Goal: Navigation & Orientation: Find specific page/section

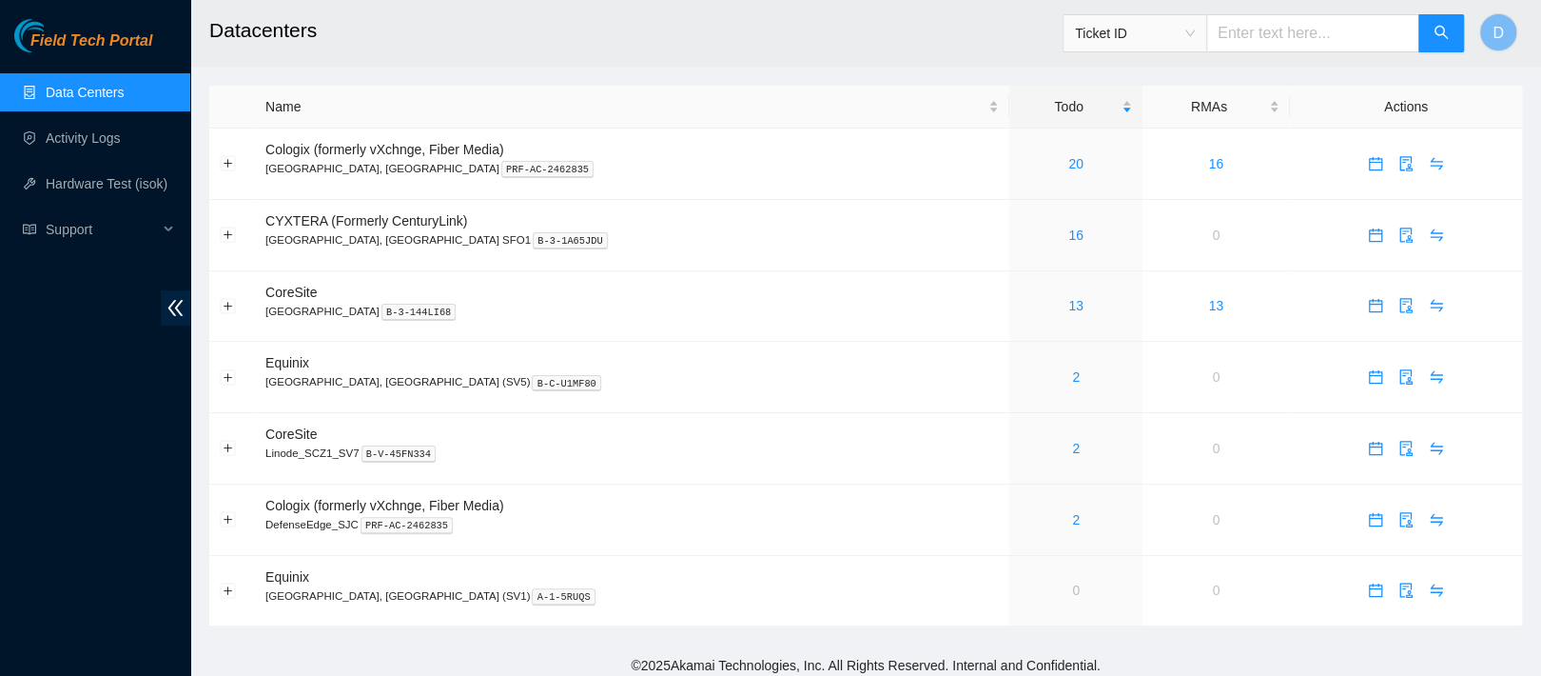
click at [105, 87] on link "Data Centers" at bounding box center [85, 92] width 78 height 15
click at [1069, 163] on link "20" at bounding box center [1076, 163] width 15 height 15
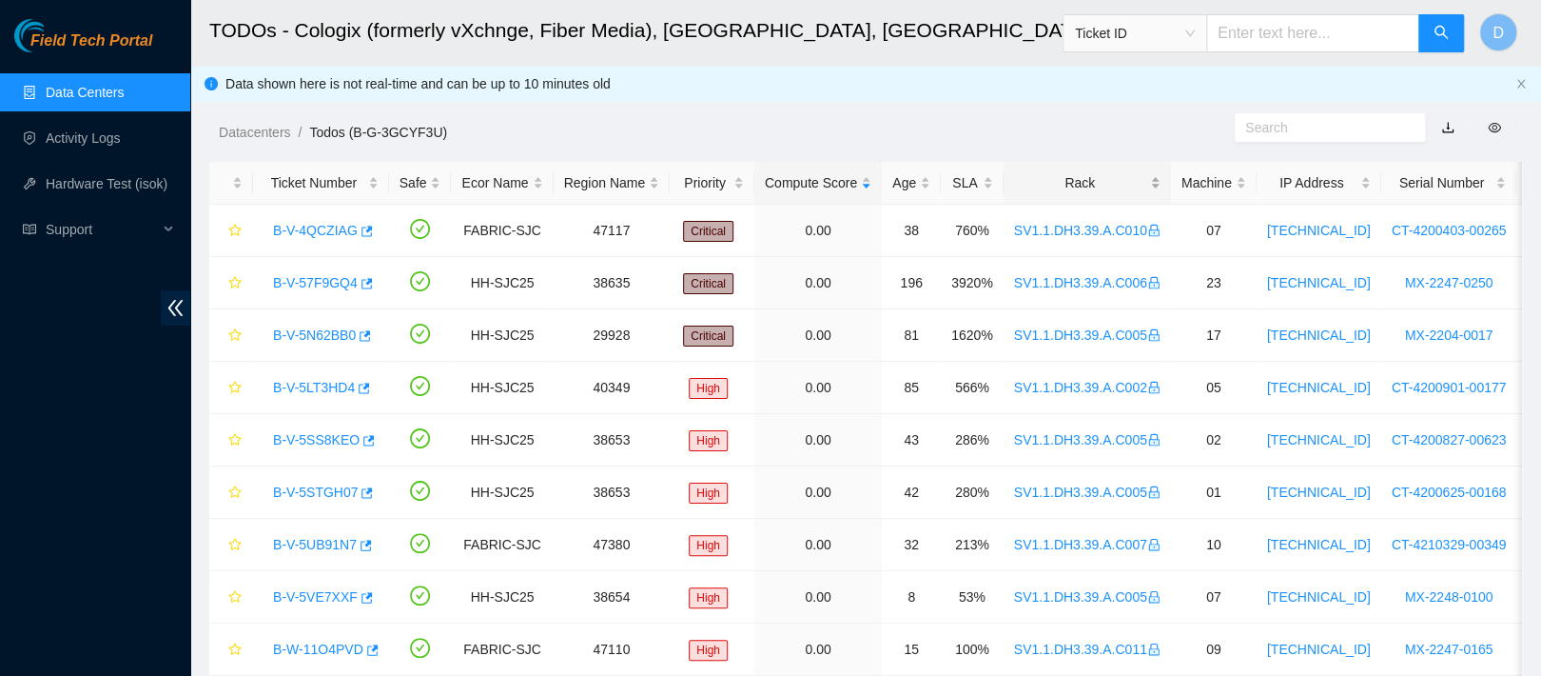
click at [1071, 176] on div "Rack" at bounding box center [1087, 182] width 147 height 21
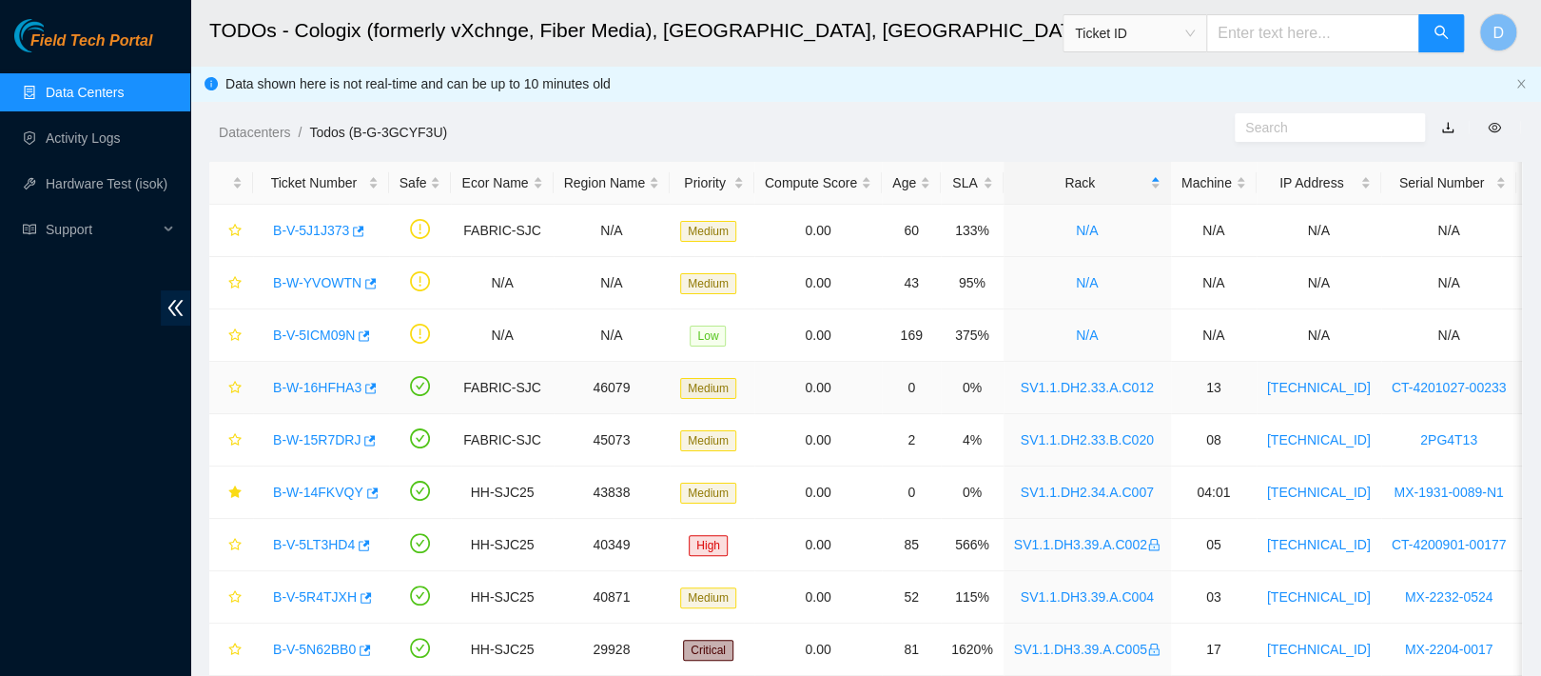
click at [304, 385] on link "B-W-16HFHA3" at bounding box center [317, 387] width 88 height 15
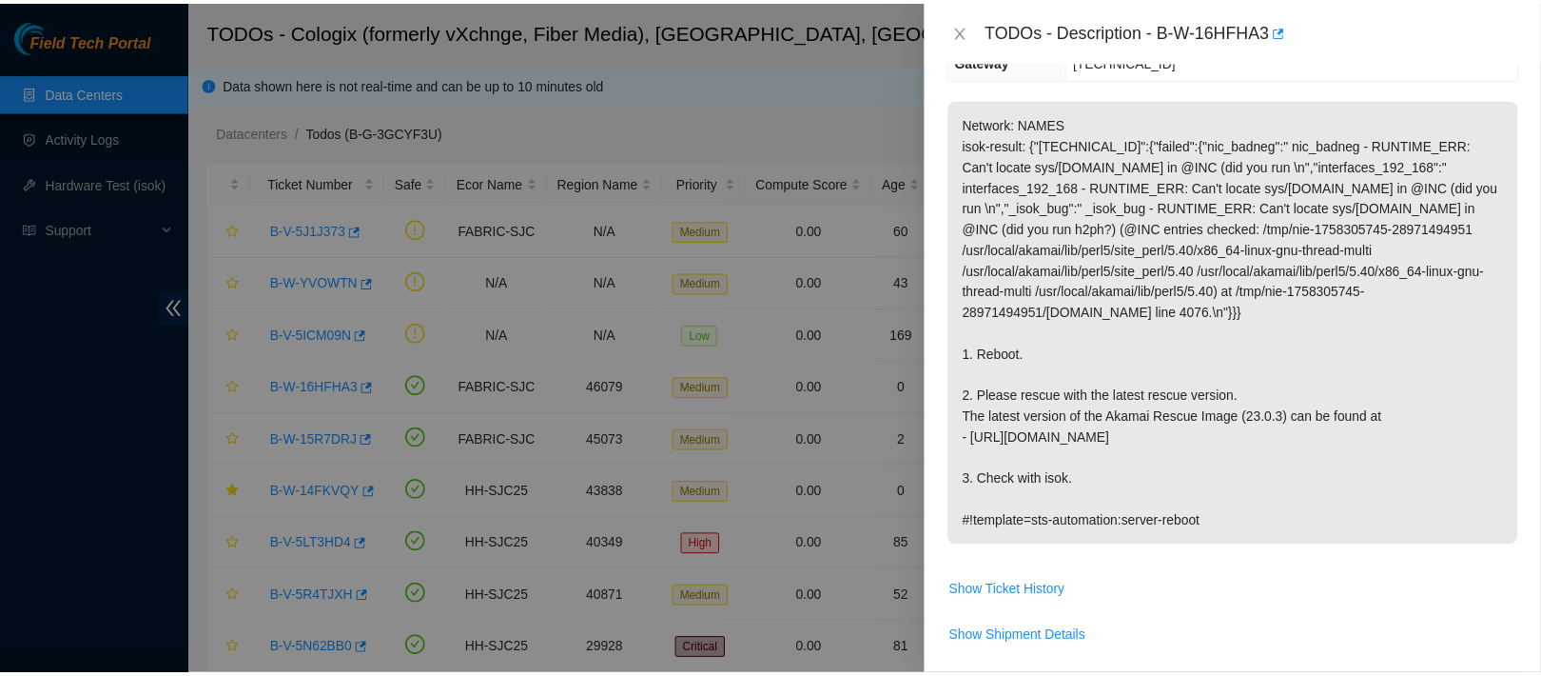
scroll to position [336, 0]
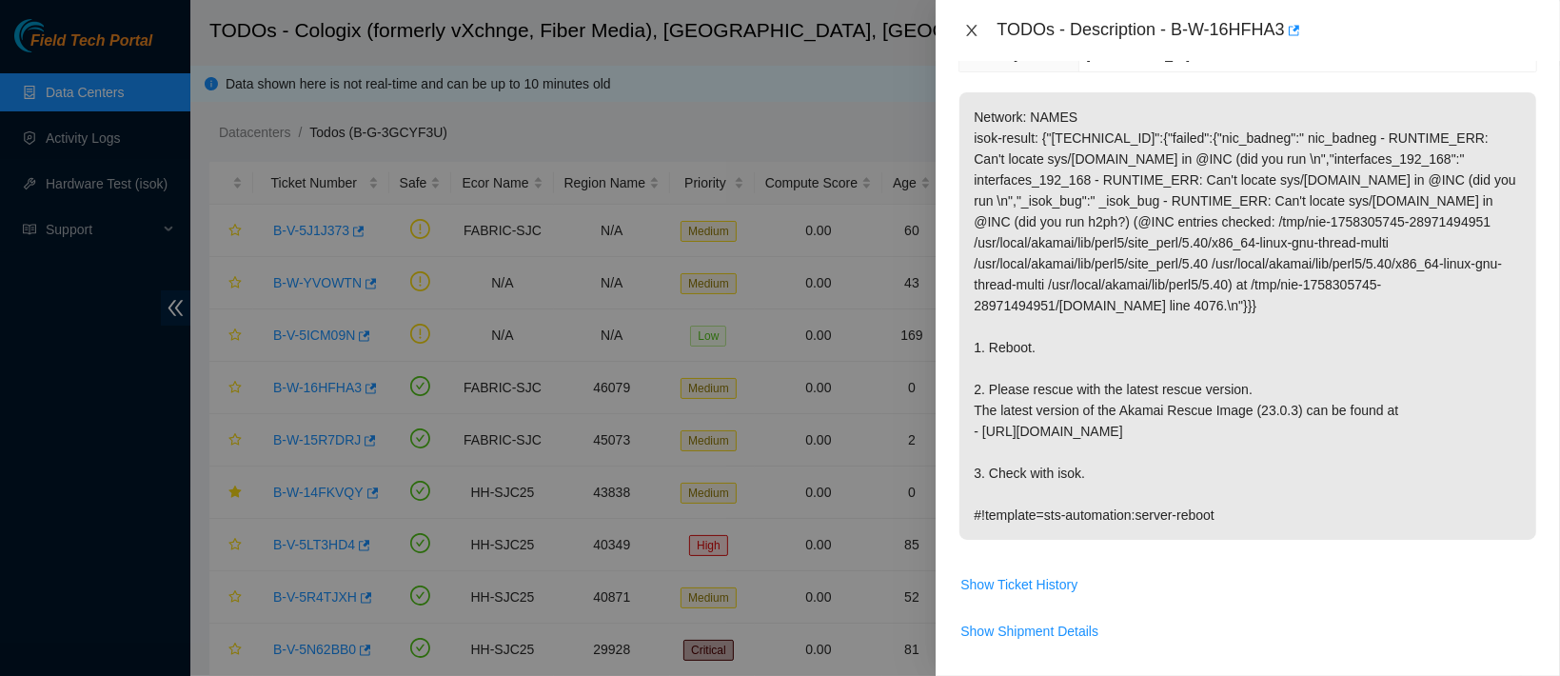
click at [979, 29] on icon "close" at bounding box center [971, 30] width 15 height 15
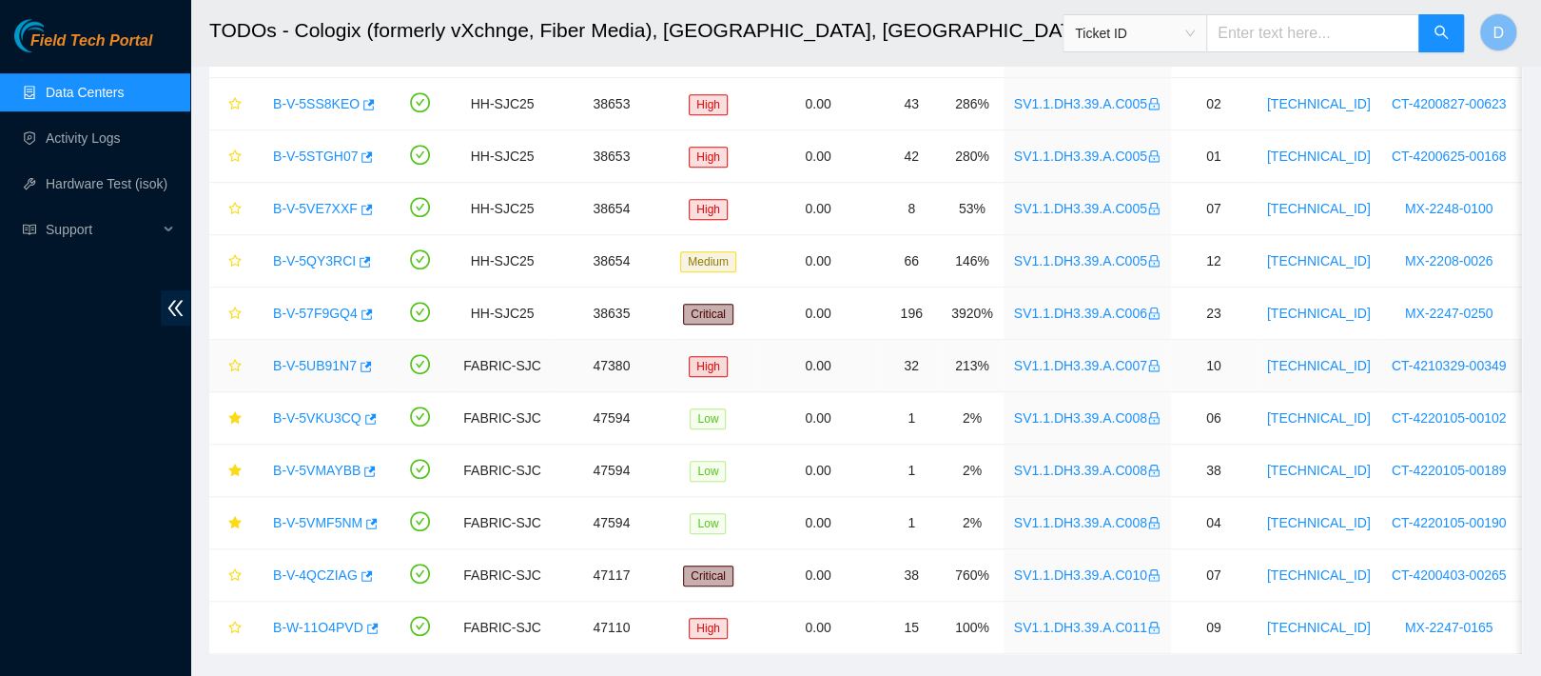
scroll to position [599, 0]
click at [124, 85] on link "Data Centers" at bounding box center [85, 92] width 78 height 15
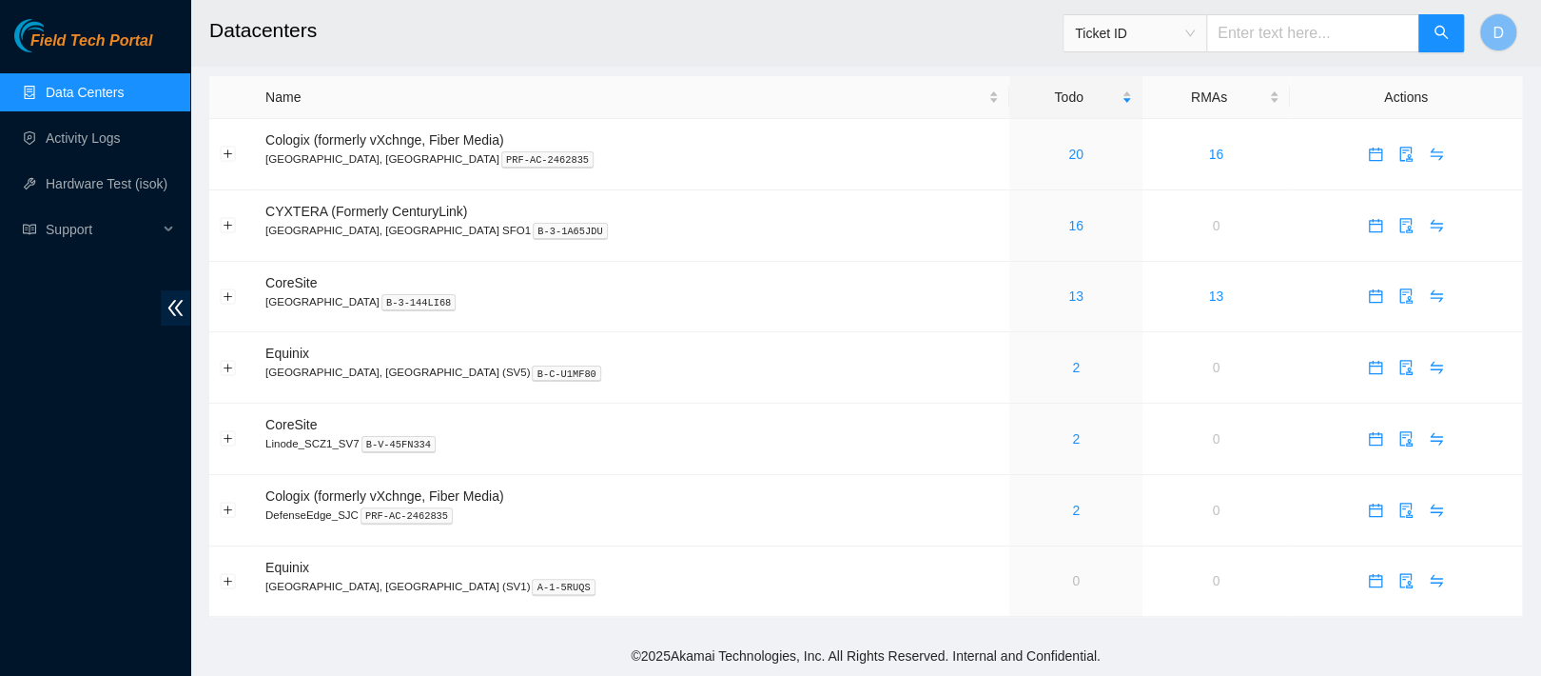
scroll to position [18, 0]
click at [1069, 148] on link "20" at bounding box center [1076, 154] width 15 height 15
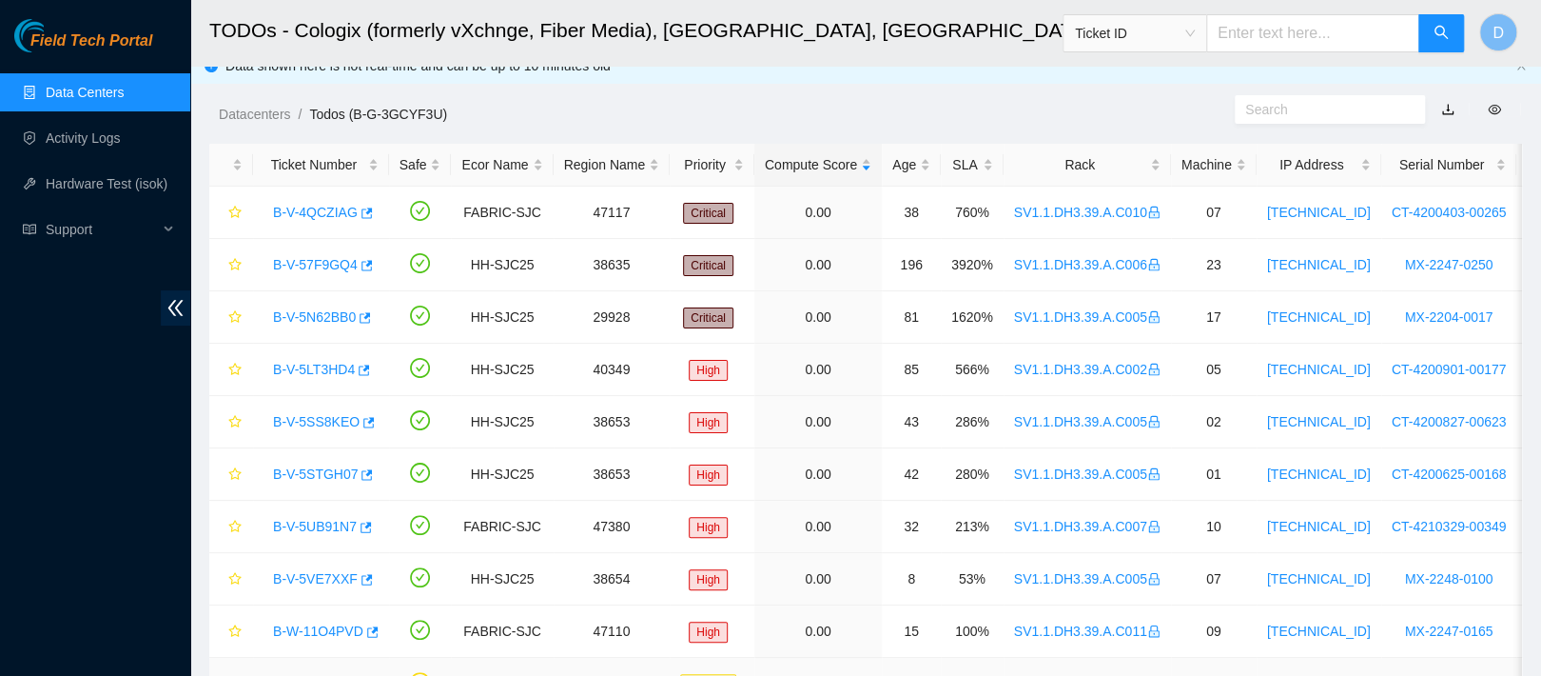
click at [1090, 175] on div "Rack" at bounding box center [1087, 164] width 147 height 21
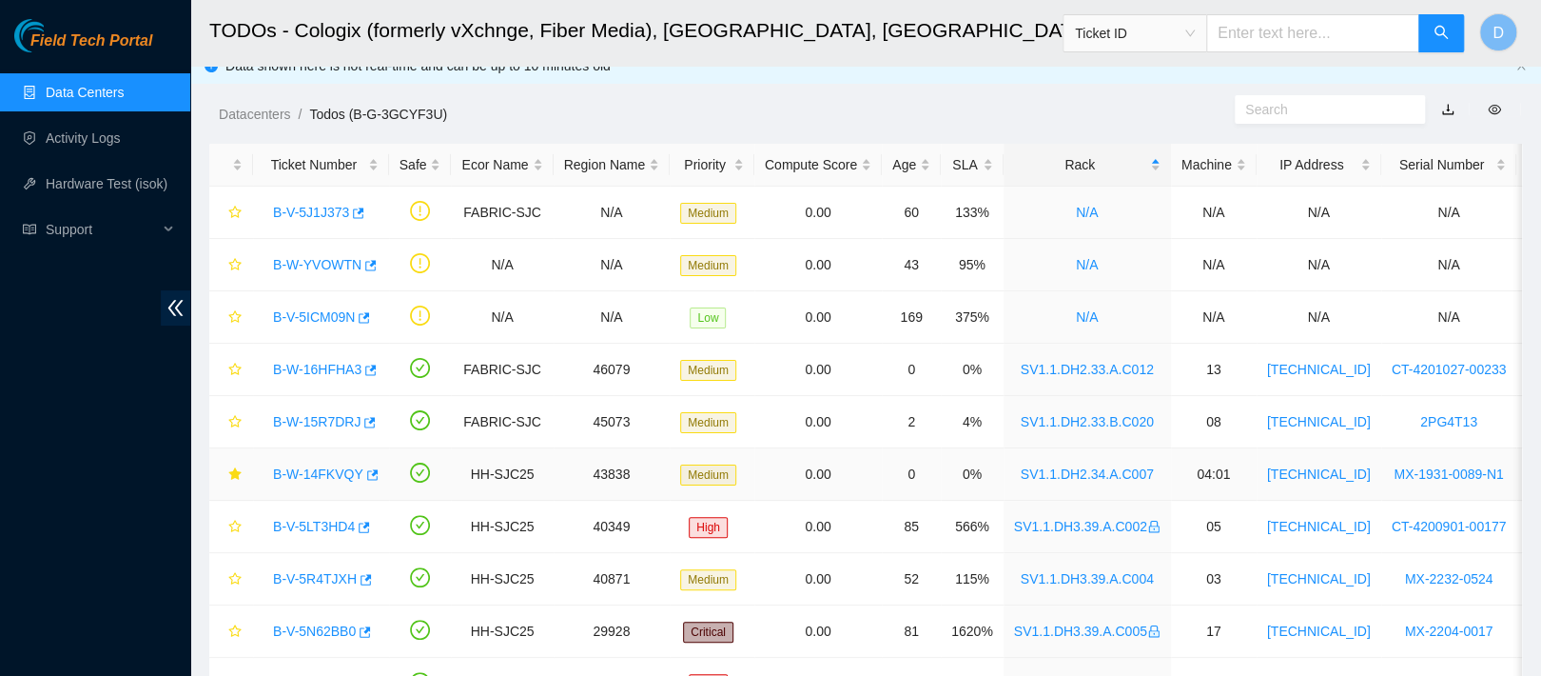
click at [303, 481] on div "B-W-14FKVQY" at bounding box center [321, 474] width 115 height 30
click at [327, 468] on link "B-W-14FKVQY" at bounding box center [318, 473] width 90 height 15
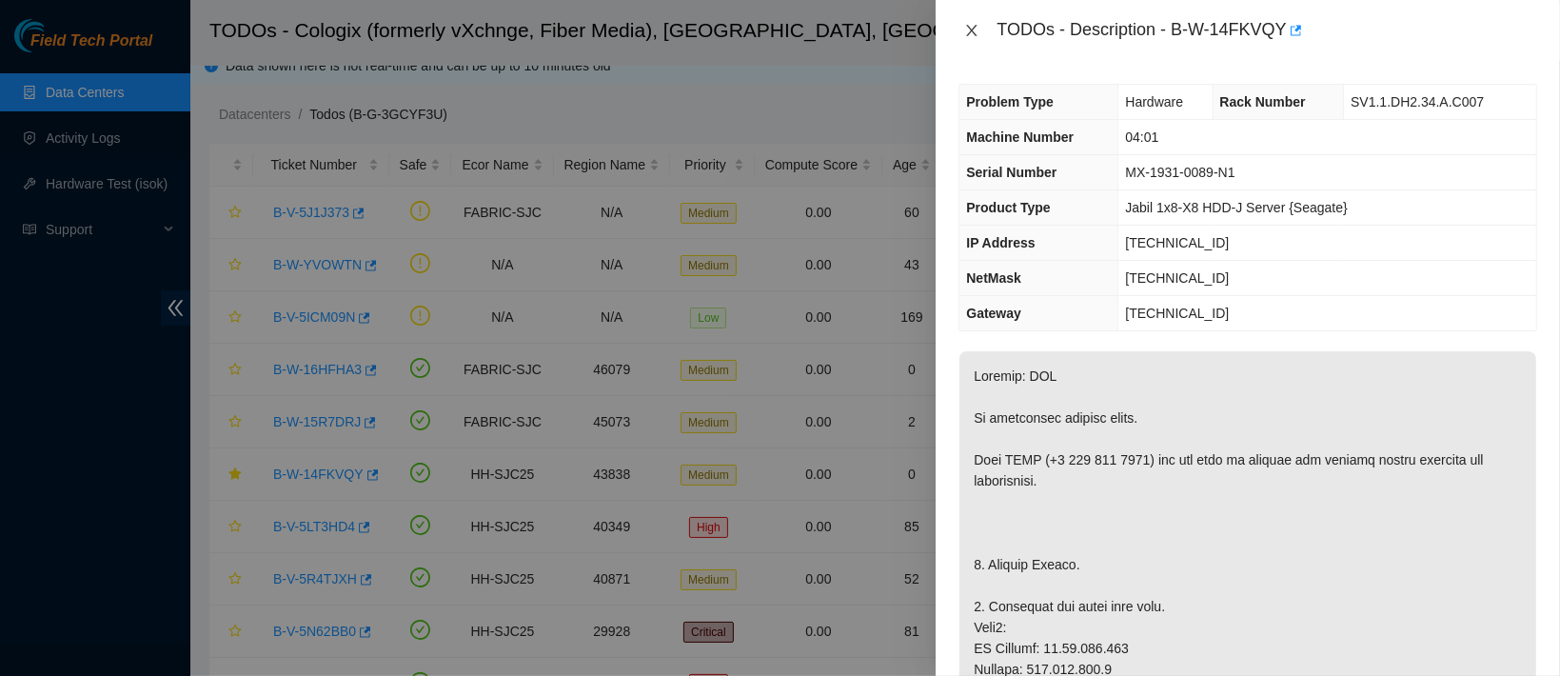
click at [971, 29] on icon "close" at bounding box center [972, 30] width 10 height 11
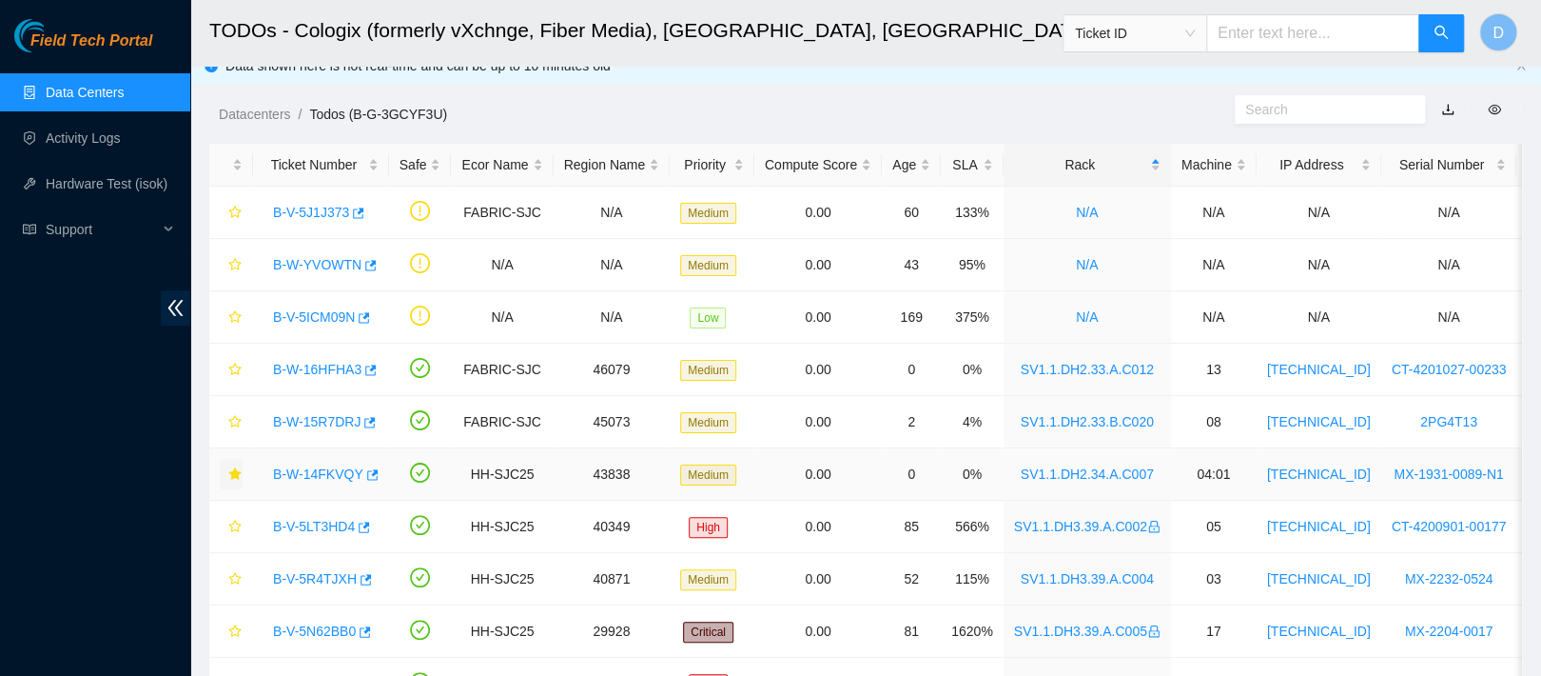
click at [242, 463] on button "button" at bounding box center [231, 474] width 23 height 30
click at [121, 135] on link "Activity Logs" at bounding box center [83, 137] width 75 height 15
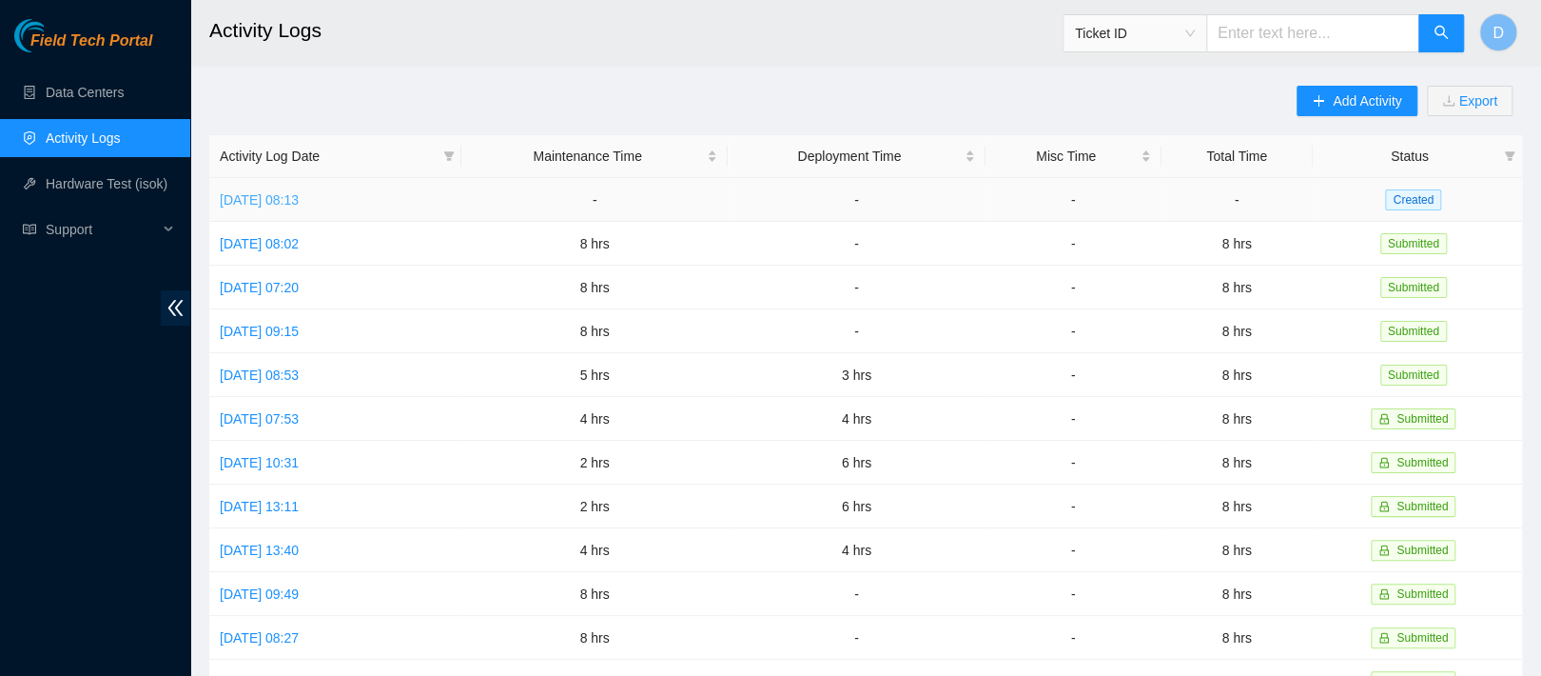
click at [299, 202] on link "Fri, 19 Sep 2025 08:13" at bounding box center [259, 199] width 79 height 15
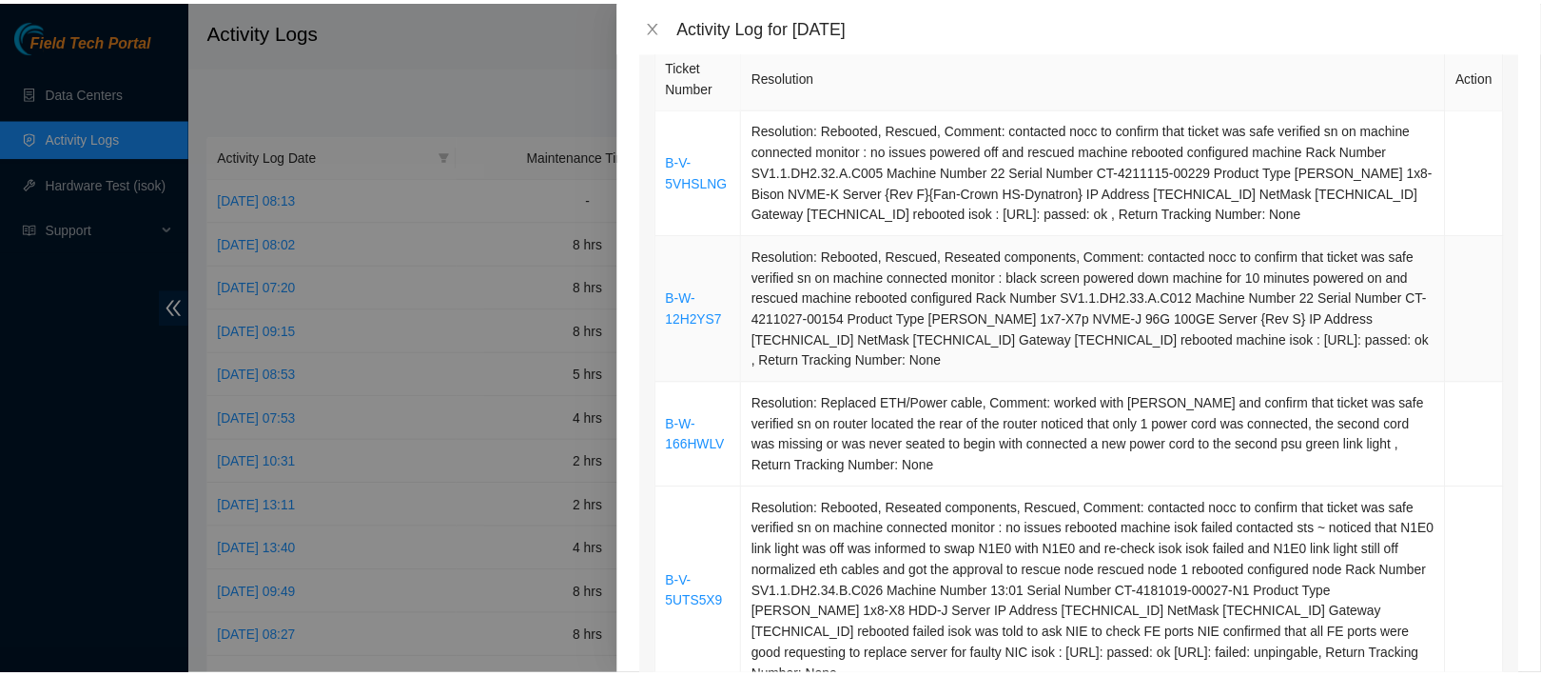
scroll to position [297, 0]
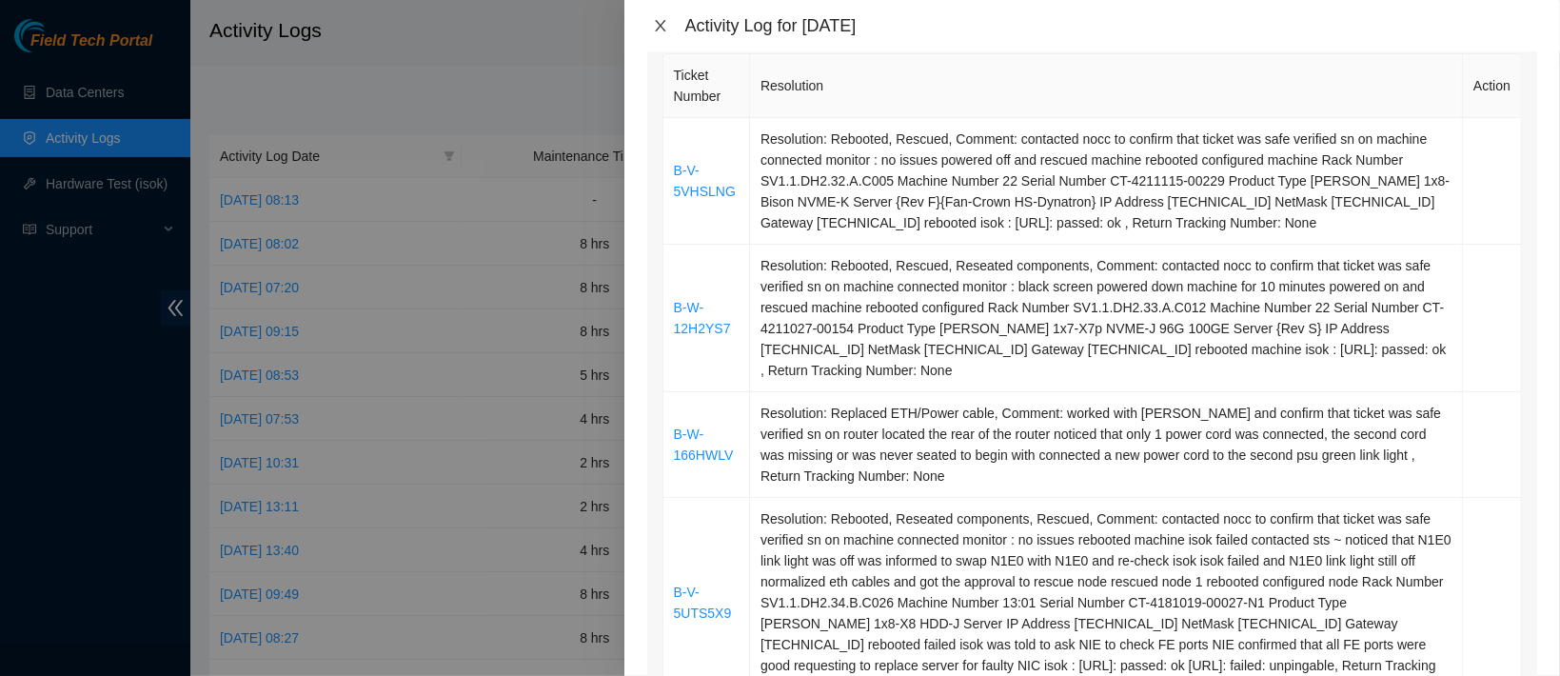
click at [665, 27] on icon "close" at bounding box center [660, 25] width 15 height 15
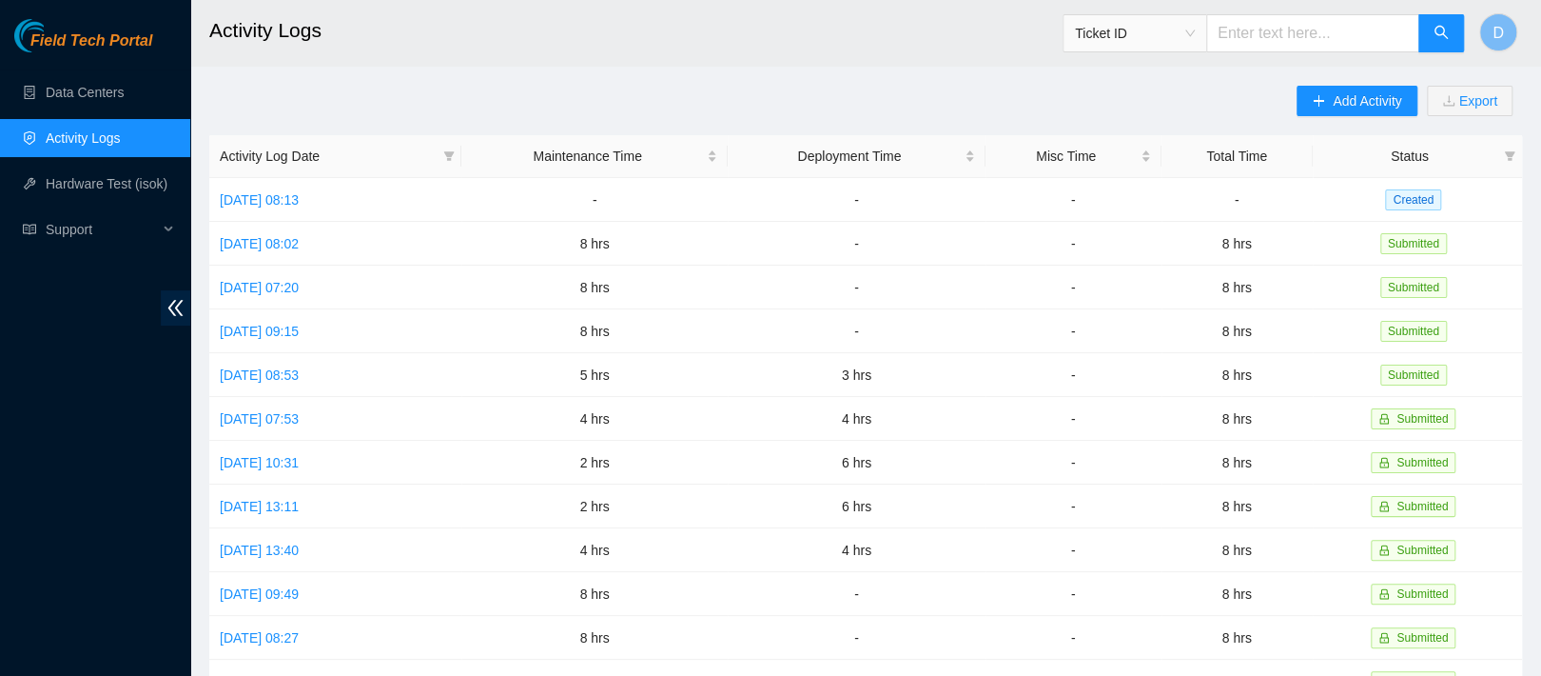
click at [131, 69] on ul "Data Centers Activity Logs Hardware Test (isok) Support" at bounding box center [95, 160] width 190 height 183
click at [124, 85] on link "Data Centers" at bounding box center [85, 92] width 78 height 15
